Goal: Information Seeking & Learning: Learn about a topic

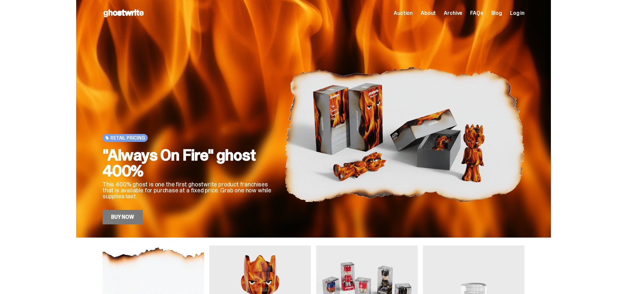
click at [497, 14] on link "Blog" at bounding box center [496, 13] width 11 height 5
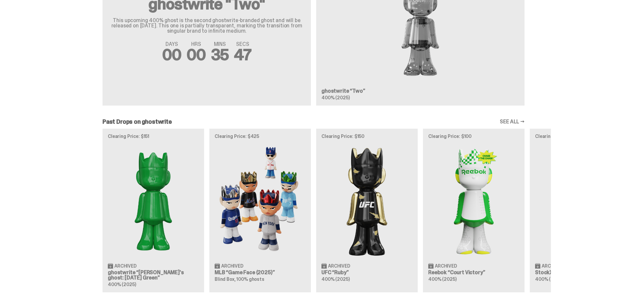
scroll to position [452, 0]
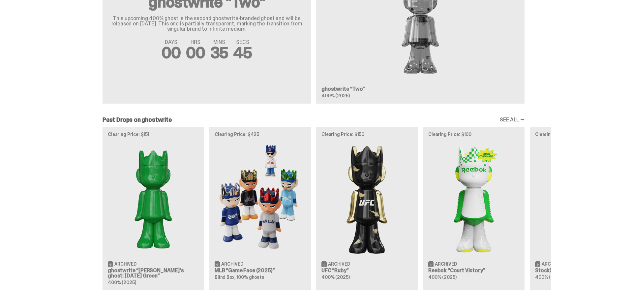
click at [510, 119] on link "SEE ALL →" at bounding box center [512, 119] width 25 height 5
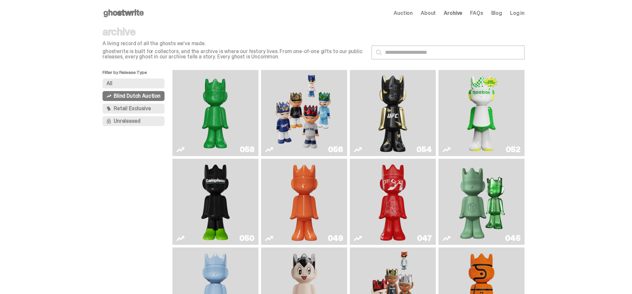
click at [143, 107] on span "Retail Exclusive" at bounding box center [132, 108] width 37 height 5
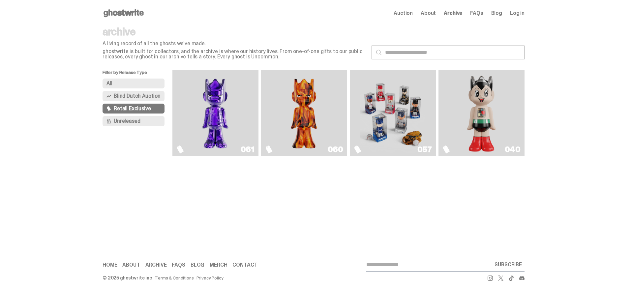
click at [219, 110] on img "Fantasy" at bounding box center [215, 113] width 65 height 81
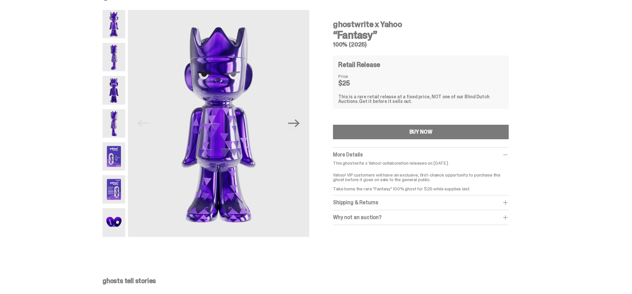
scroll to position [16, 0]
click at [508, 201] on span at bounding box center [505, 202] width 7 height 7
click at [508, 231] on span at bounding box center [505, 232] width 7 height 7
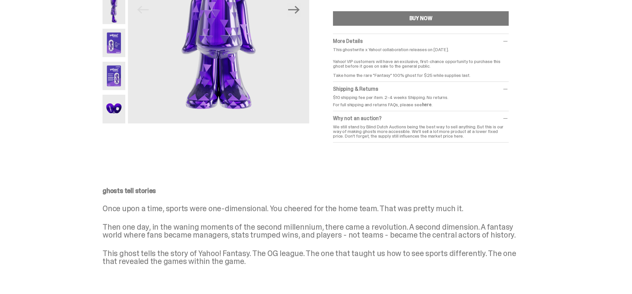
scroll to position [0, 0]
